Goal: Information Seeking & Learning: Learn about a topic

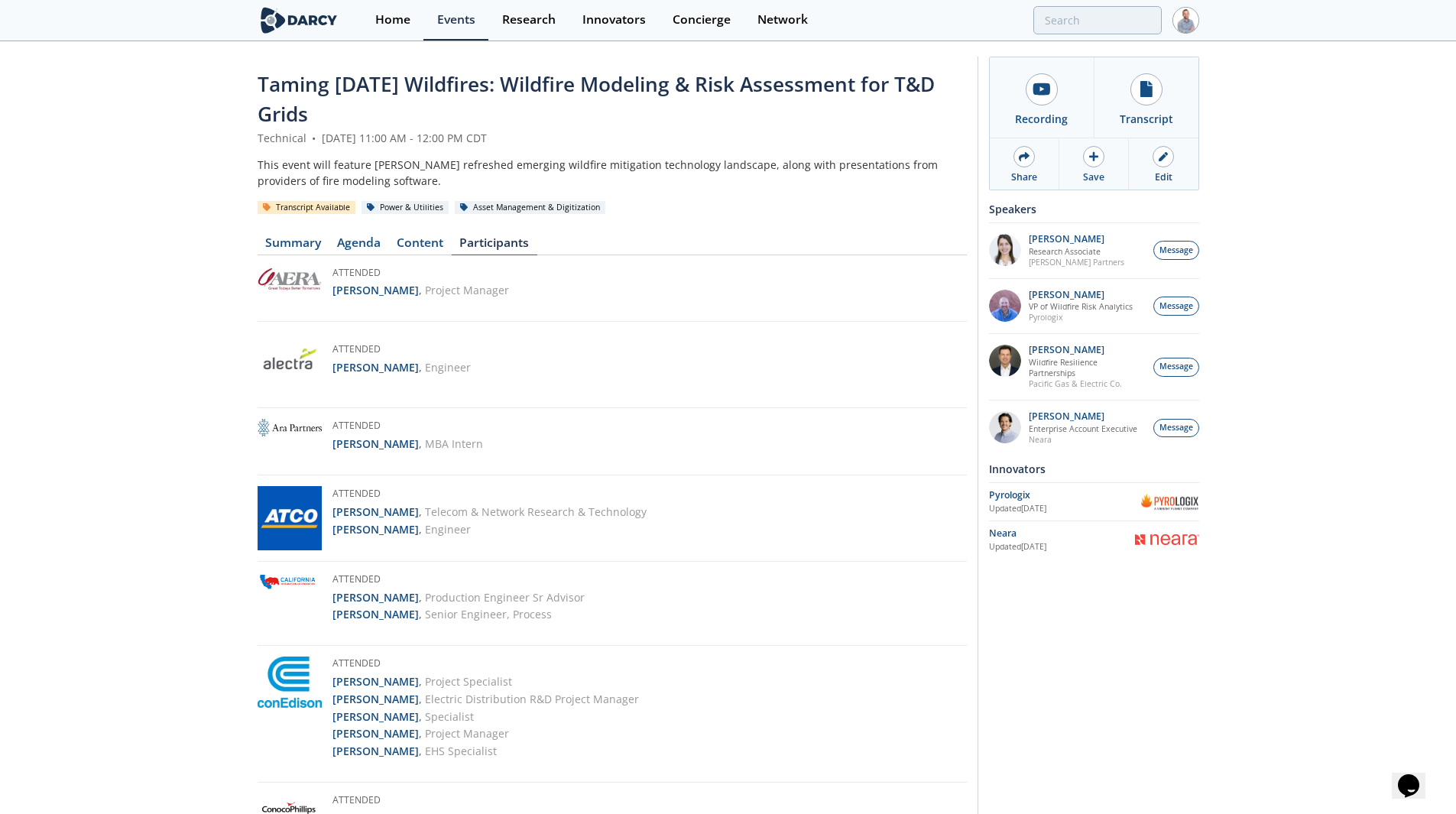
click at [447, 8] on link "Events" at bounding box center [456, 20] width 65 height 41
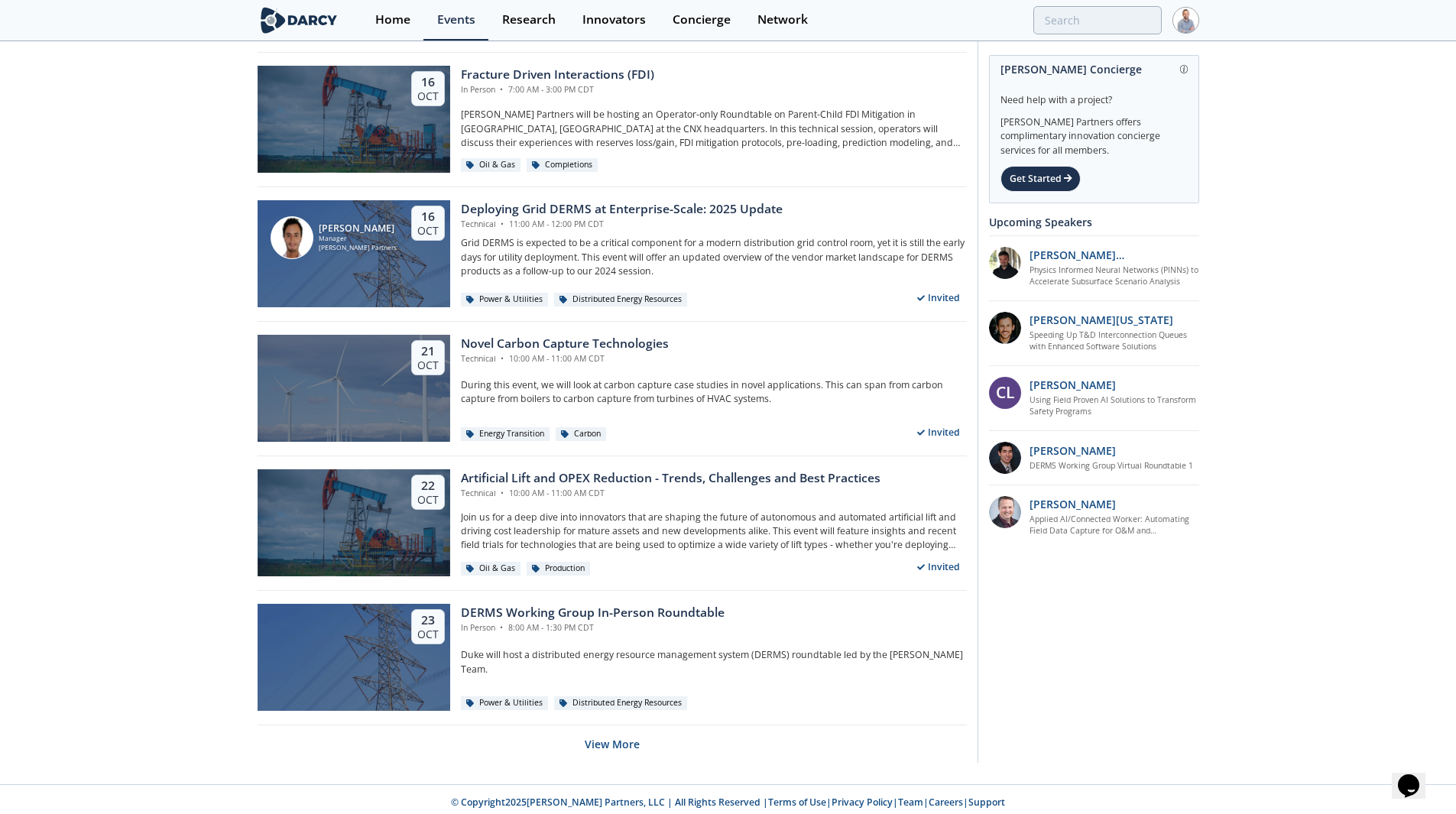
scroll to position [2736, 0]
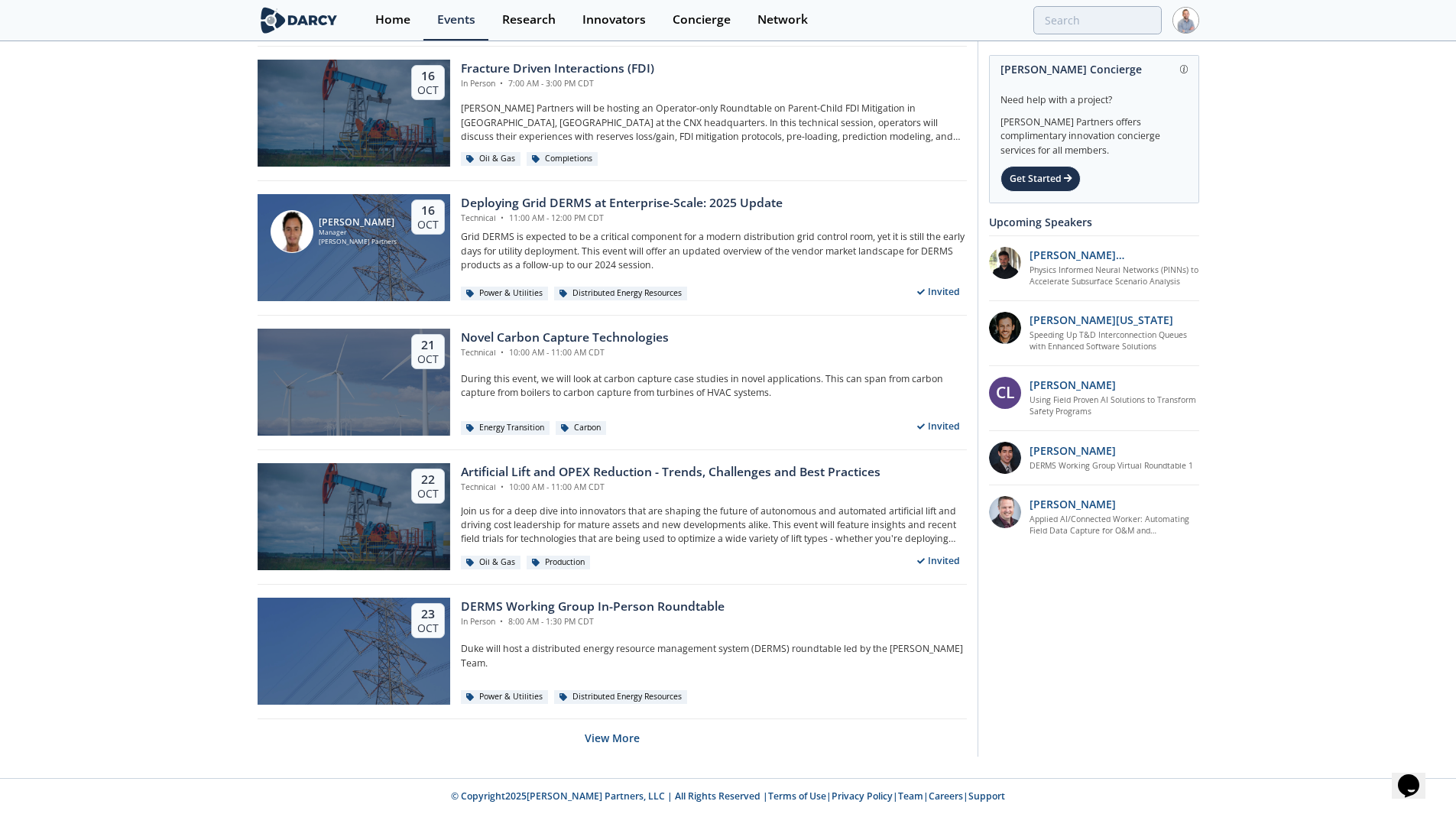
click at [634, 732] on button "View More" at bounding box center [612, 738] width 55 height 38
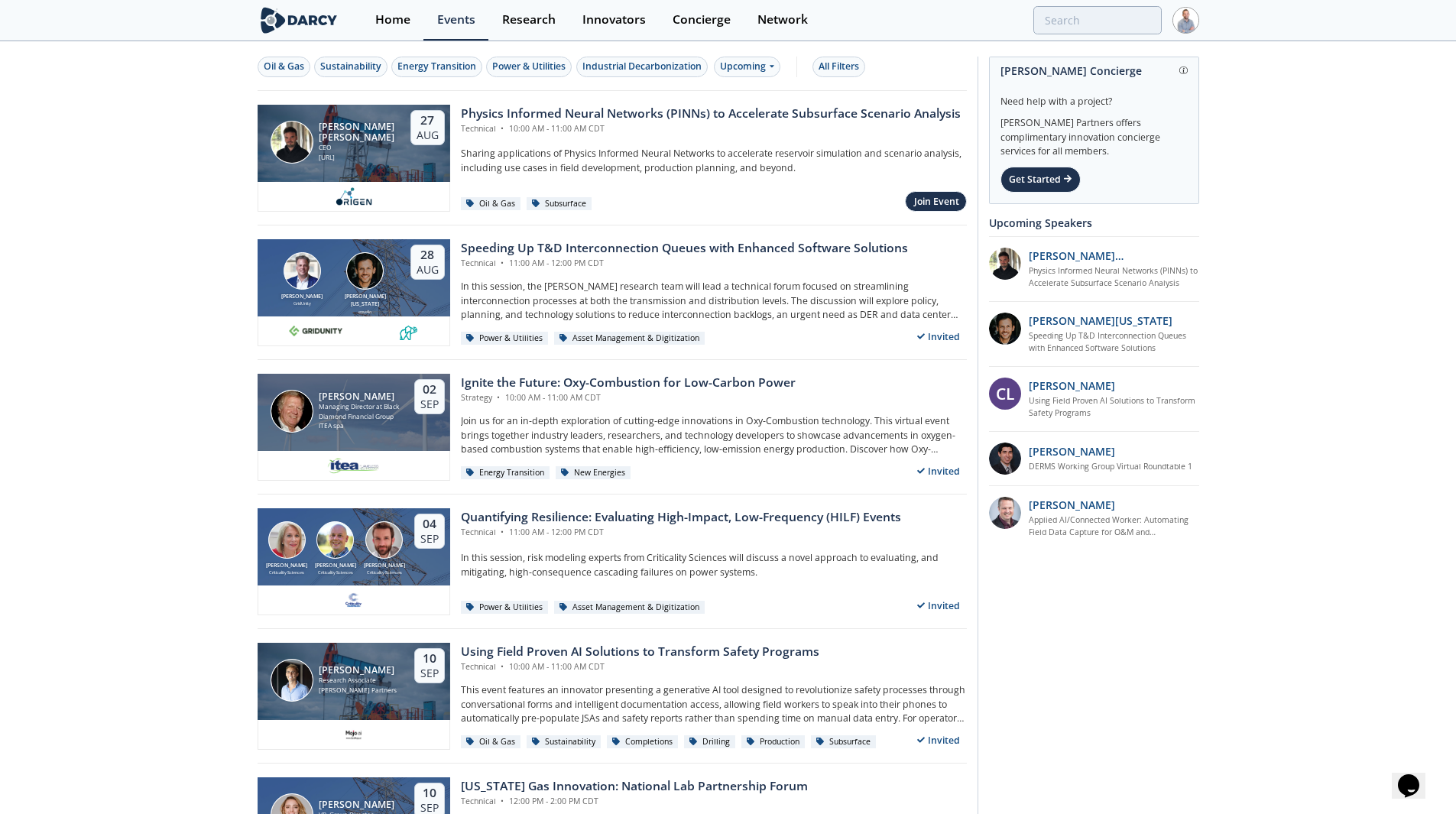
click at [537, 65] on div "Power & Utilities" at bounding box center [529, 67] width 74 height 14
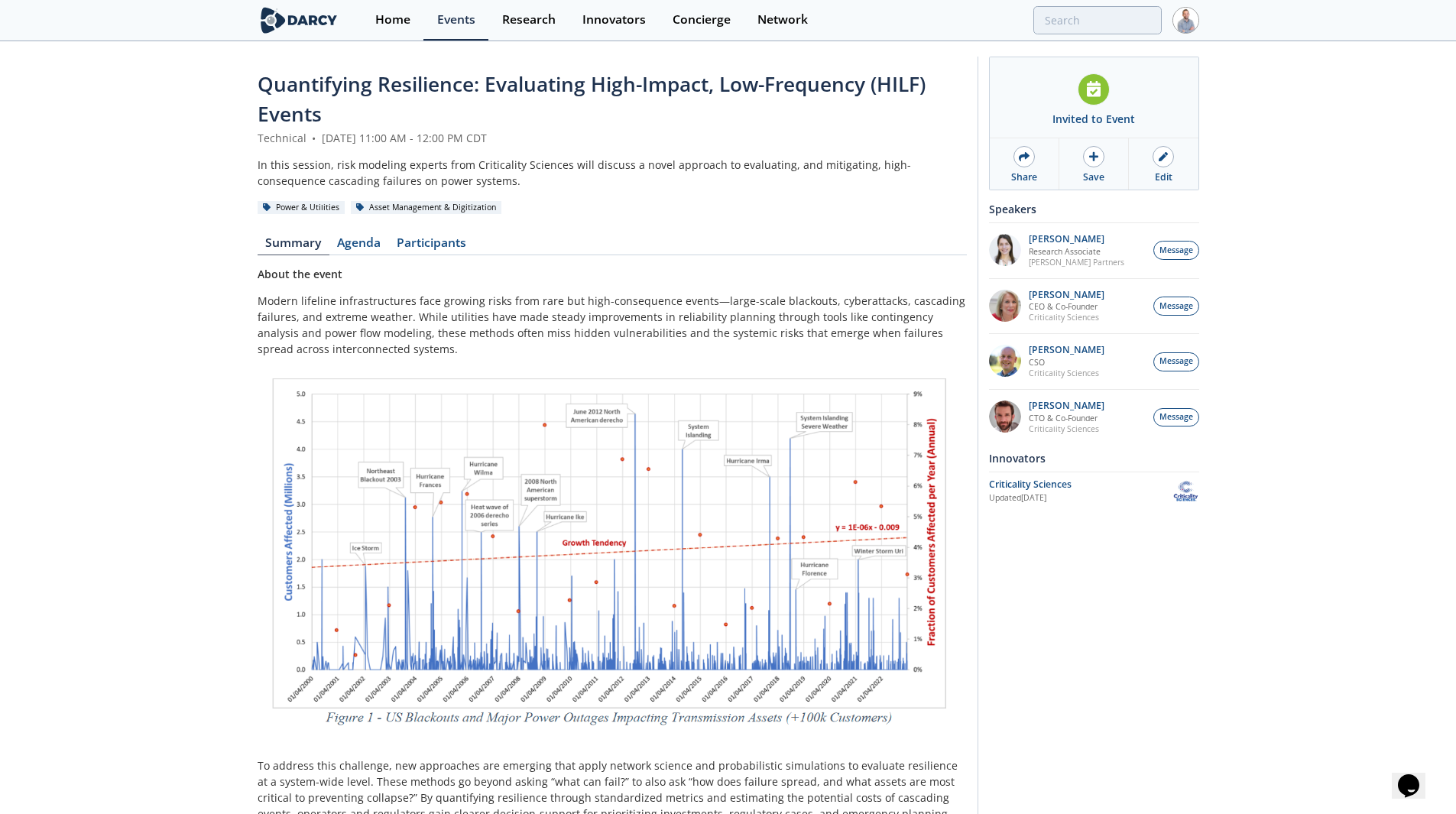
click at [372, 242] on link "Agenda" at bounding box center [359, 246] width 60 height 18
